Goal: Find specific page/section

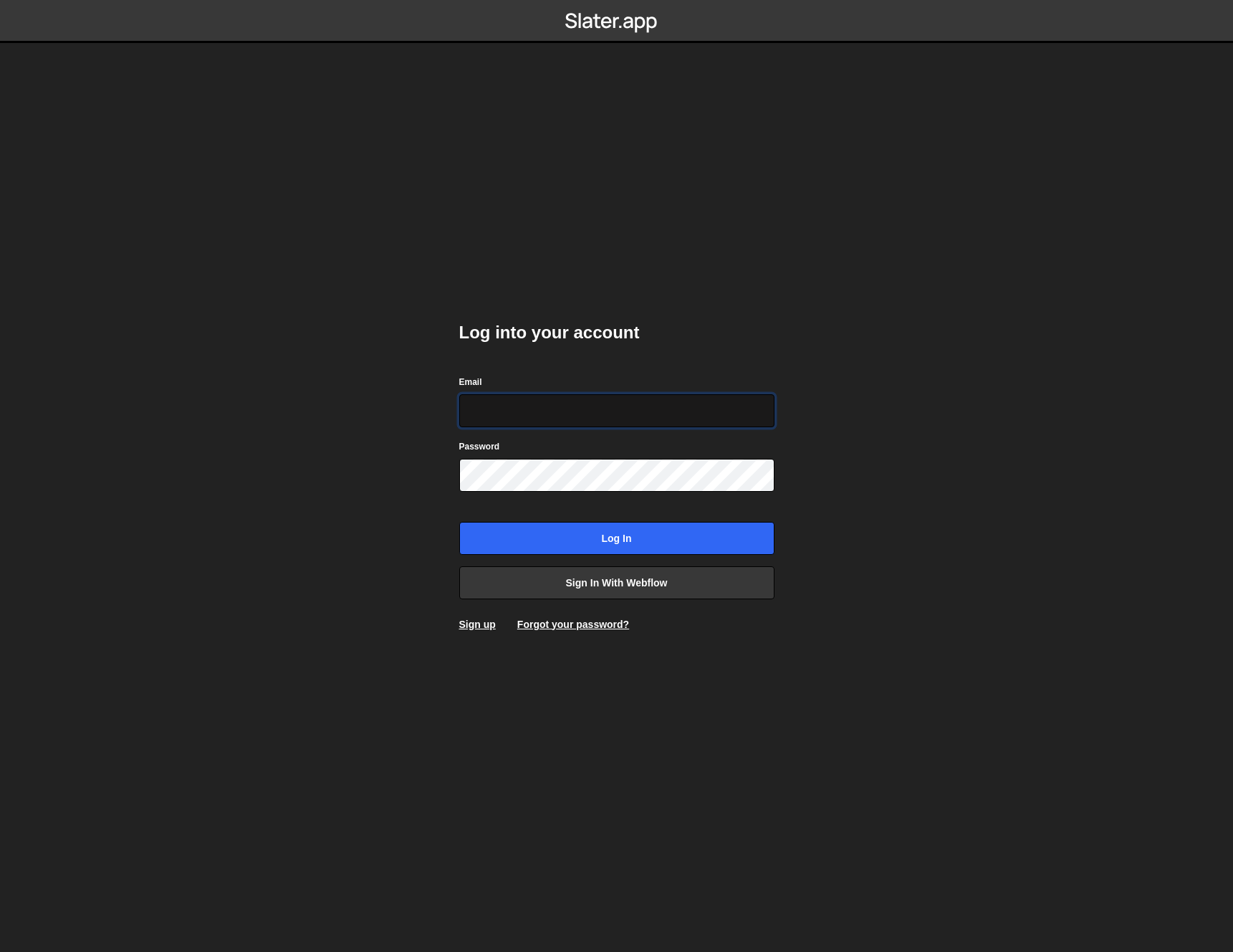
type input "[EMAIL_ADDRESS][DOMAIN_NAME]"
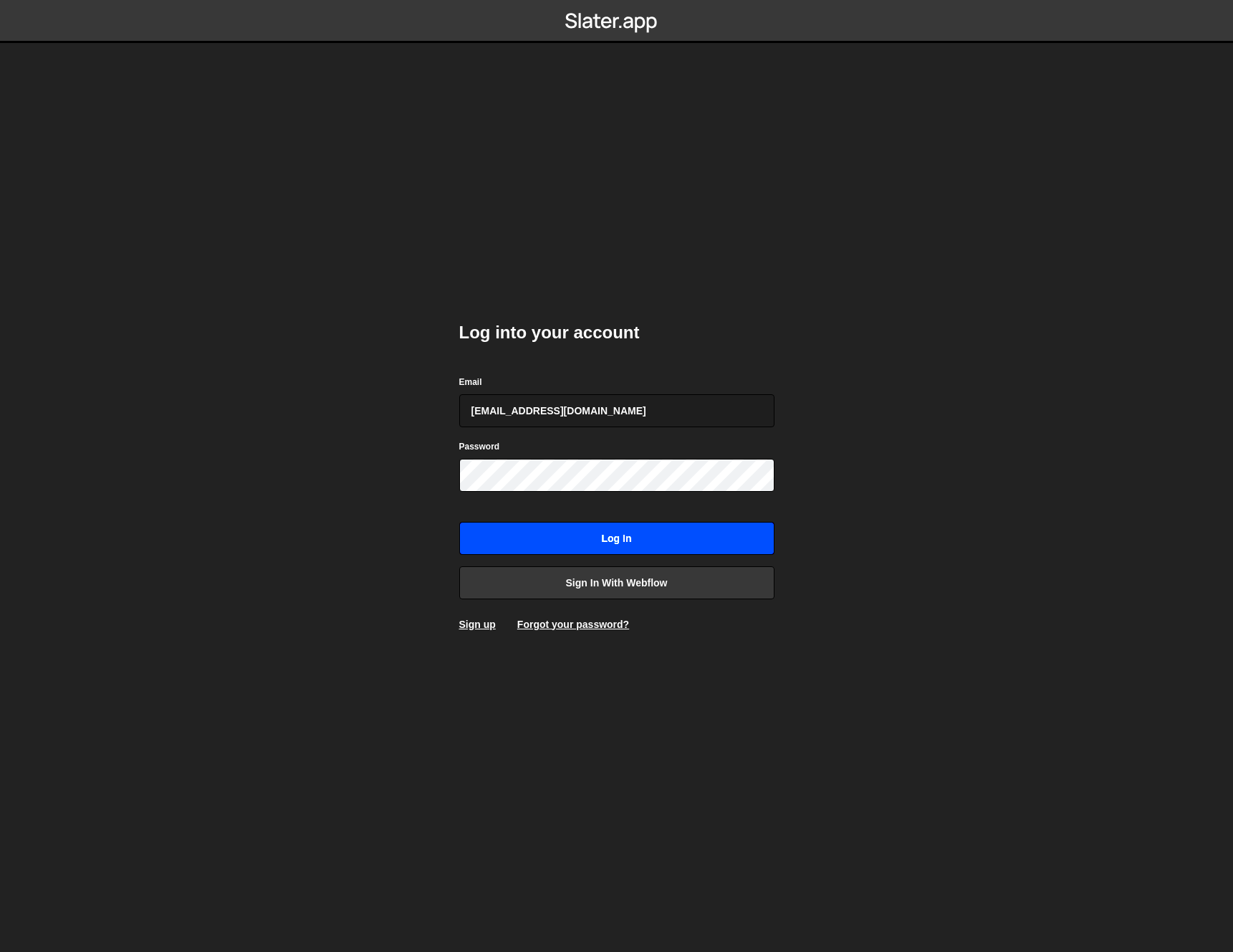
click at [605, 531] on input "Log in" at bounding box center [617, 538] width 316 height 33
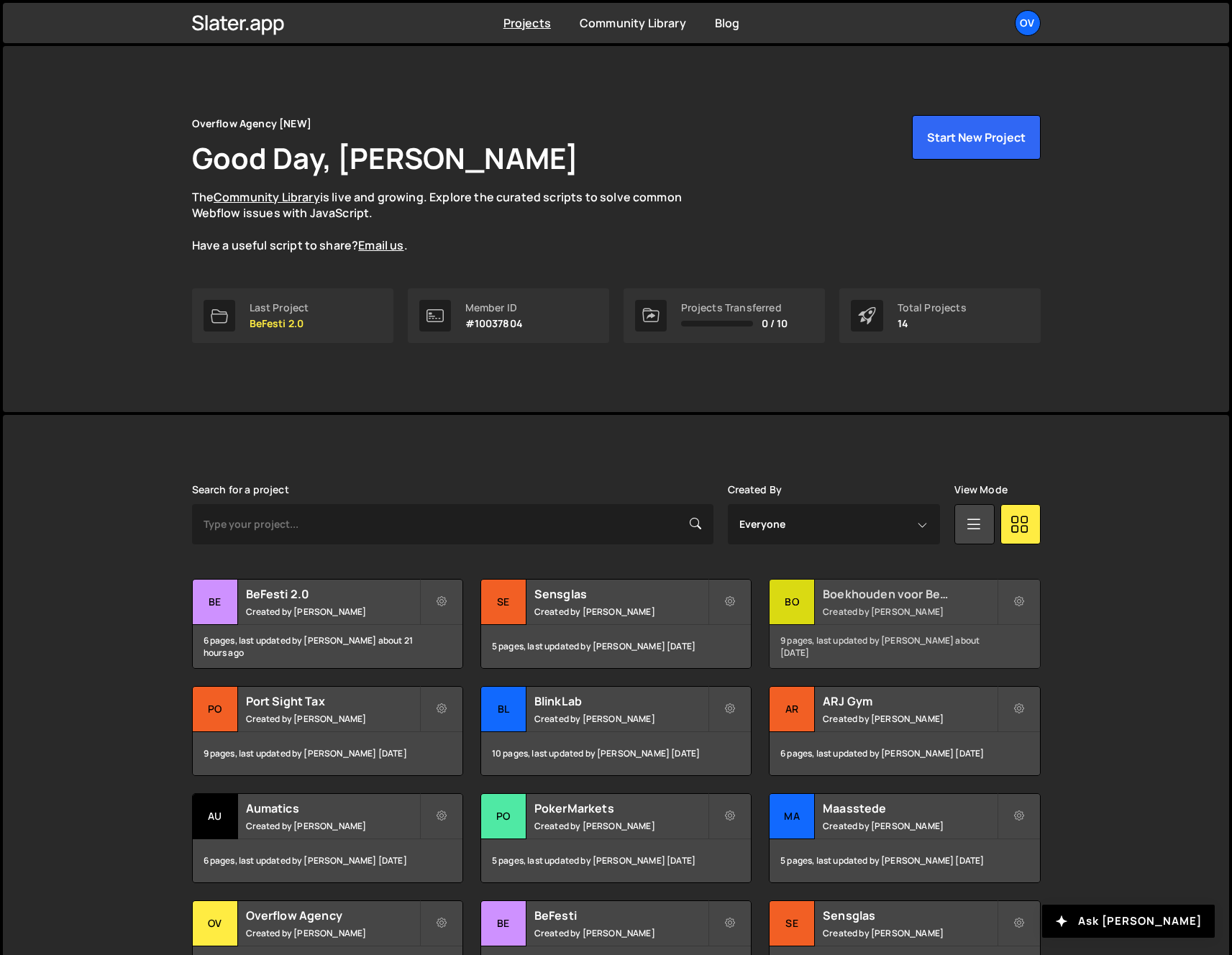
click at [848, 580] on div "Boekhouden voor Beginners Created by [PERSON_NAME]" at bounding box center [905, 601] width 270 height 44
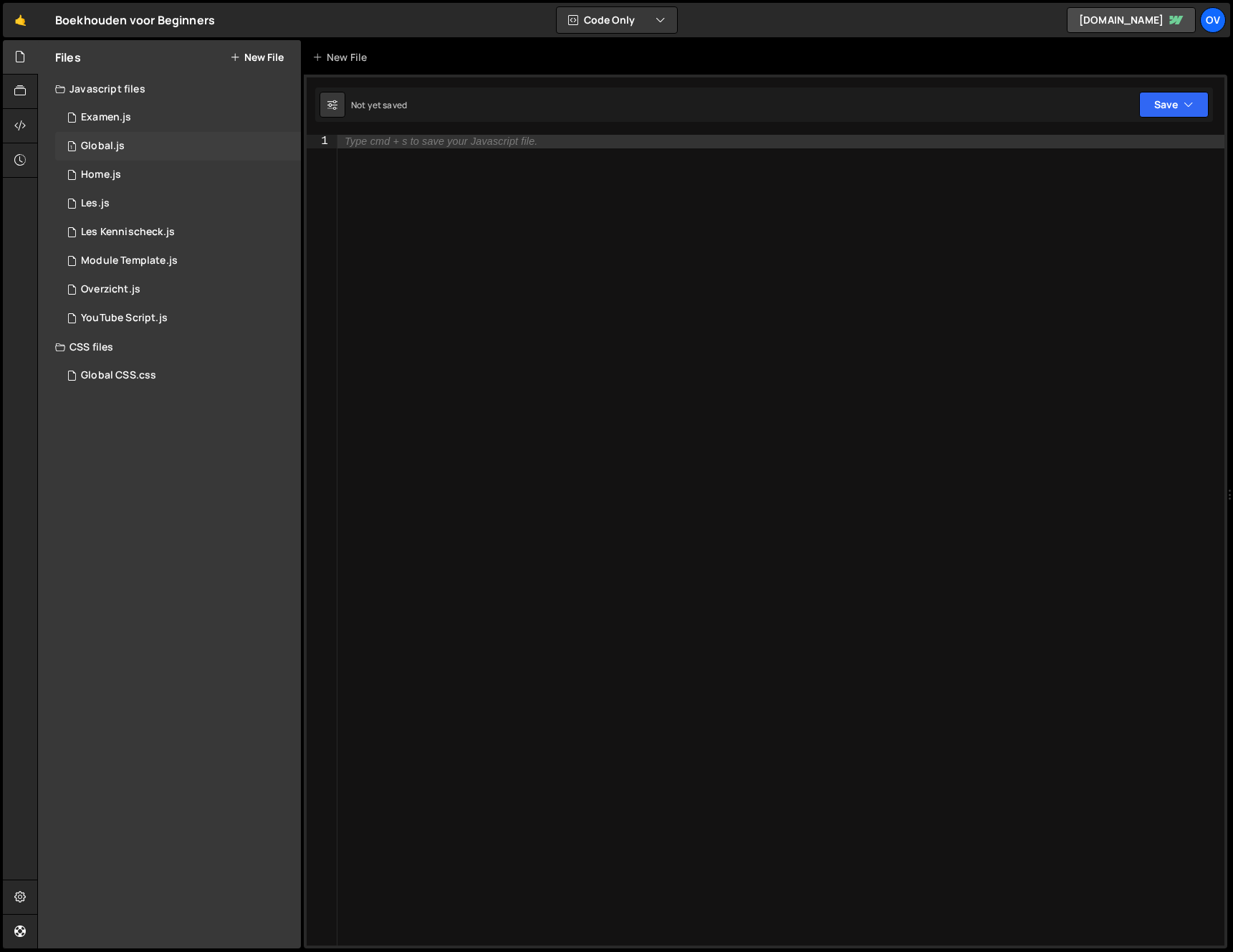
click at [100, 141] on div "Global.js" at bounding box center [102, 146] width 43 height 13
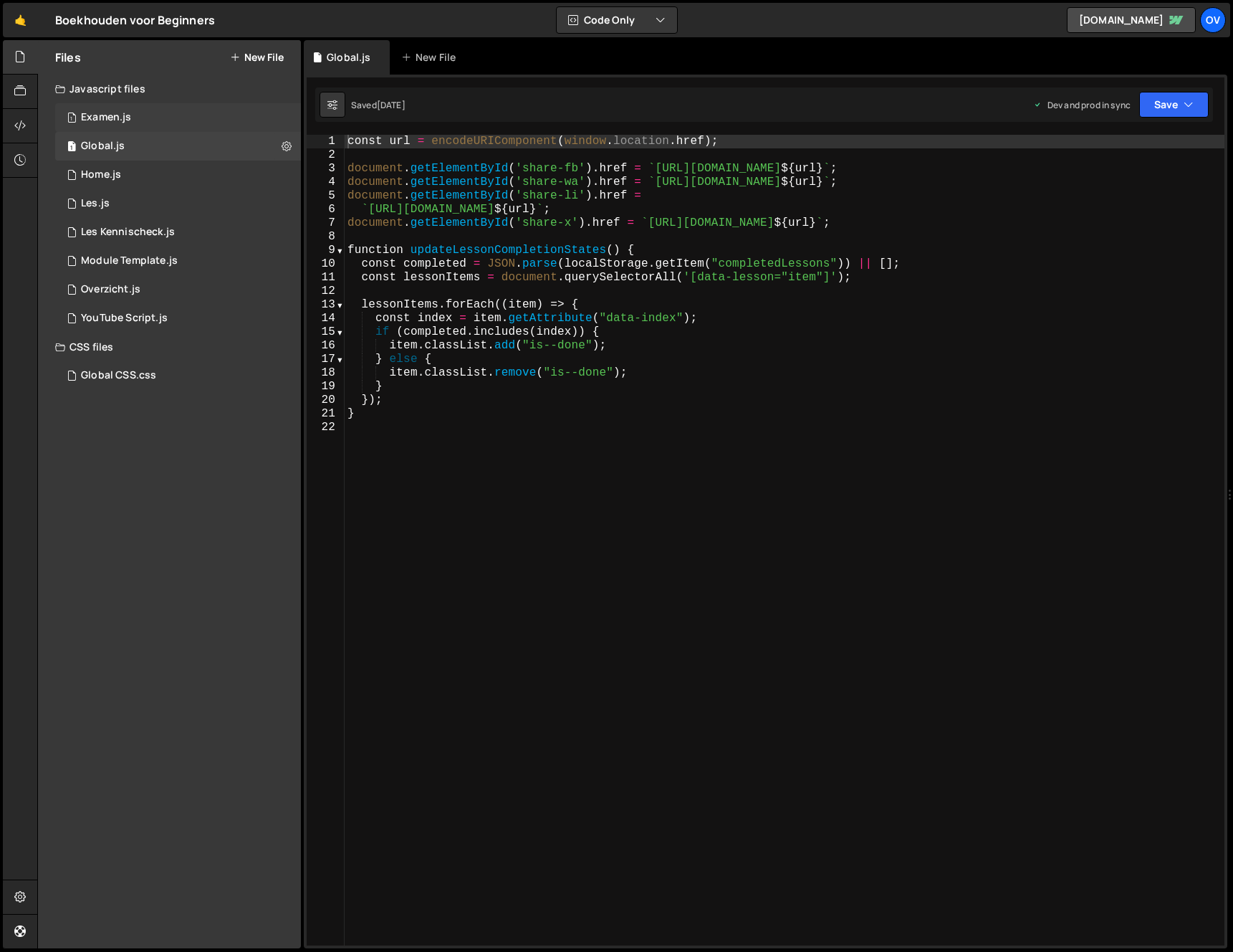
click at [113, 119] on div "Examen.js" at bounding box center [105, 118] width 50 height 13
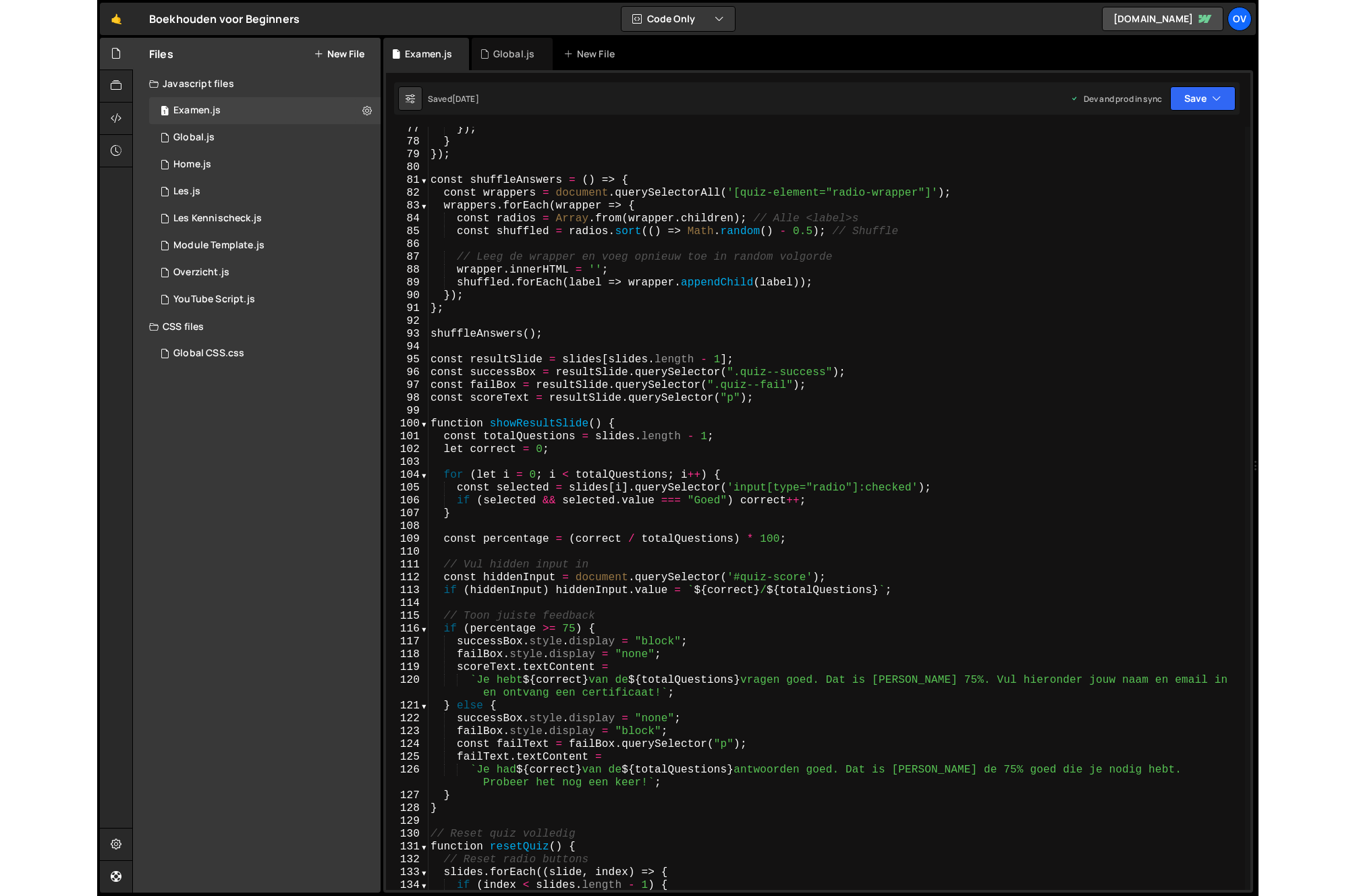
scroll to position [978, 0]
